Goal: Information Seeking & Learning: Stay updated

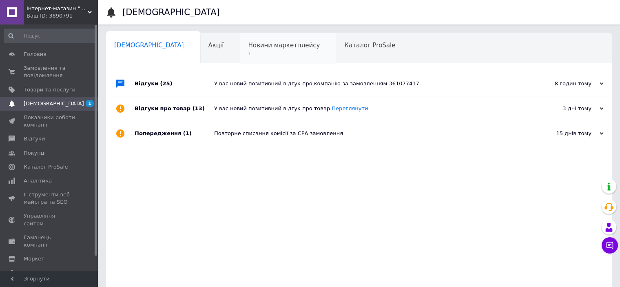
click at [265, 46] on span "Новини маркетплейсу" at bounding box center [284, 45] width 72 height 7
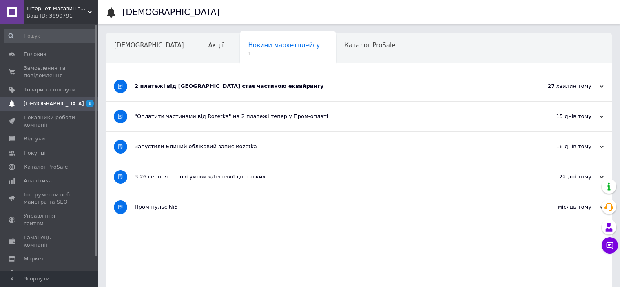
click at [230, 87] on div "2 платежі від [GEOGRAPHIC_DATA] стає частиною еквайрингу" at bounding box center [328, 85] width 387 height 7
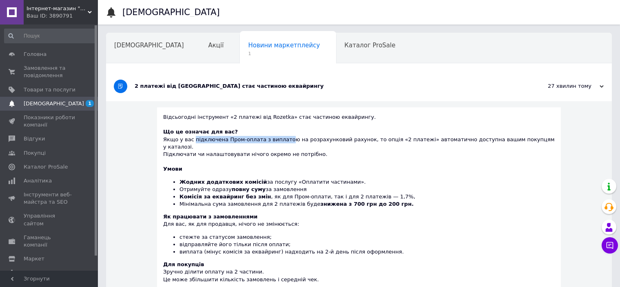
drag, startPoint x: 204, startPoint y: 140, endPoint x: 292, endPoint y: 142, distance: 87.7
click at [292, 142] on div "Що це означає для вас? Якщо у вас підключена Пром-оплата з виплатою на розрахун…" at bounding box center [358, 143] width 391 height 30
click at [294, 158] on div at bounding box center [358, 161] width 391 height 7
drag, startPoint x: 181, startPoint y: 139, endPoint x: 267, endPoint y: 141, distance: 86.1
click at [267, 141] on div "Що це означає для вас? Якщо у вас підключена Пром-оплата з виплатою на розрахун…" at bounding box center [358, 143] width 391 height 30
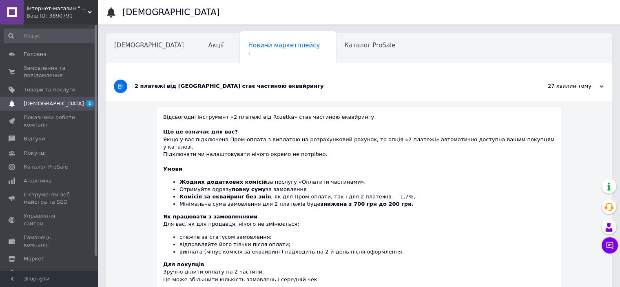
click at [33, 105] on span "[DEMOGRAPHIC_DATA]" at bounding box center [54, 103] width 60 height 7
click at [132, 42] on span "[DEMOGRAPHIC_DATA]" at bounding box center [149, 45] width 70 height 7
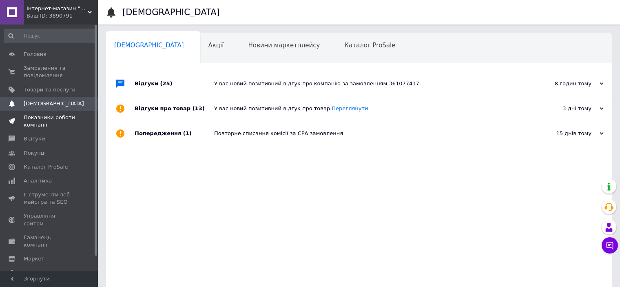
click at [42, 122] on span "Показники роботи компанії" at bounding box center [50, 121] width 52 height 15
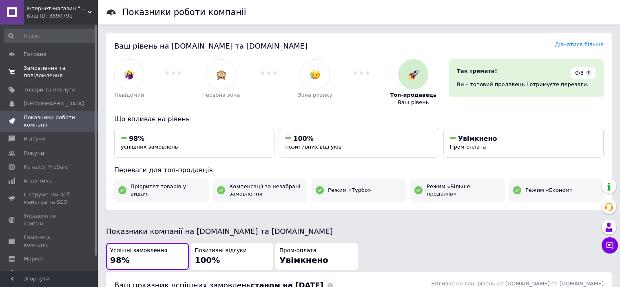
click at [55, 75] on span "Замовлення та повідомлення" at bounding box center [50, 71] width 52 height 15
